Goal: Navigation & Orientation: Find specific page/section

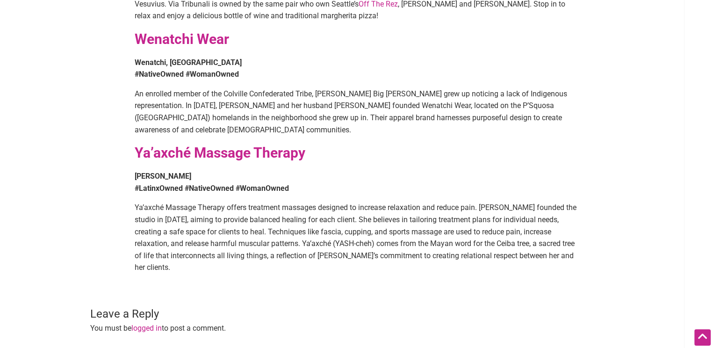
scroll to position [1368, 0]
click at [164, 144] on strong "Ya’axché Massage Therapy" at bounding box center [220, 152] width 171 height 16
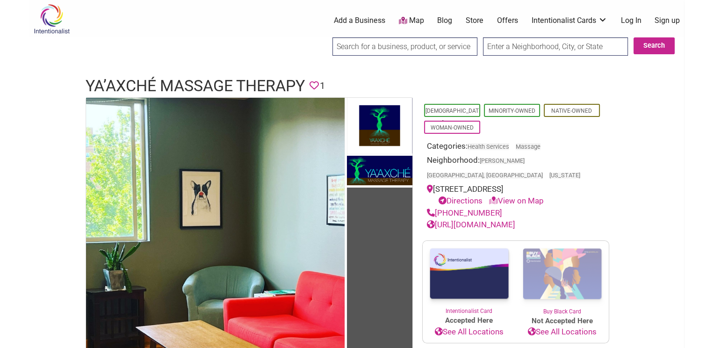
drag, startPoint x: 437, startPoint y: 173, endPoint x: 586, endPoint y: 172, distance: 148.8
click at [586, 183] on div "[STREET_ADDRESS] Directions View on Map" at bounding box center [516, 195] width 178 height 24
click at [450, 196] on link "Directions" at bounding box center [461, 200] width 44 height 9
